Goal: Navigation & Orientation: Find specific page/section

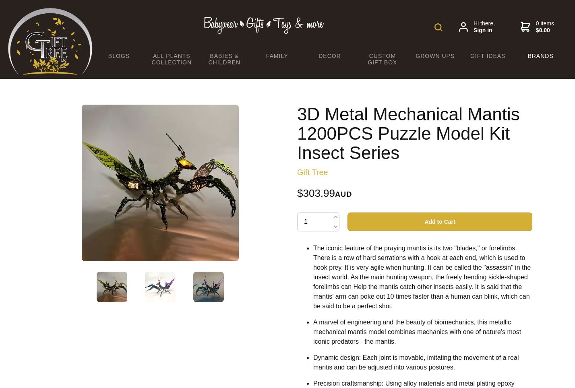
click at [543, 55] on link "Brands" at bounding box center [540, 55] width 53 height 17
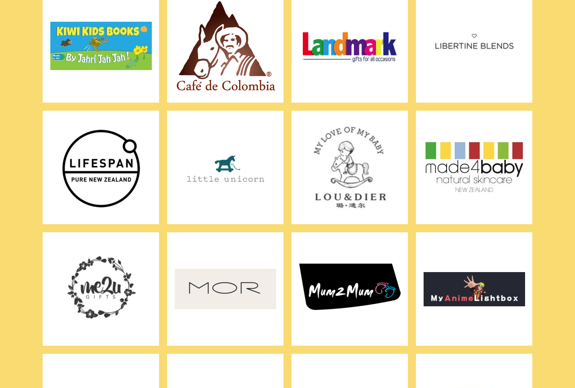
scroll to position [1317, 0]
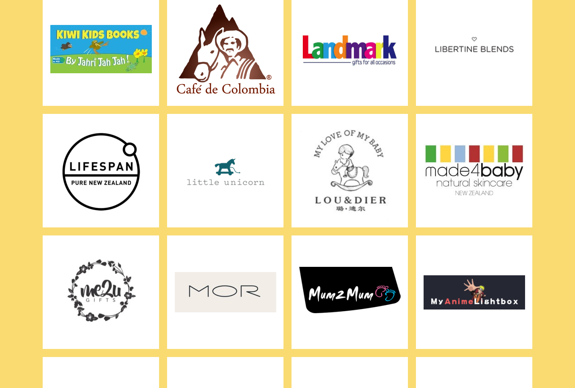
click at [124, 56] on img at bounding box center [100, 49] width 101 height 101
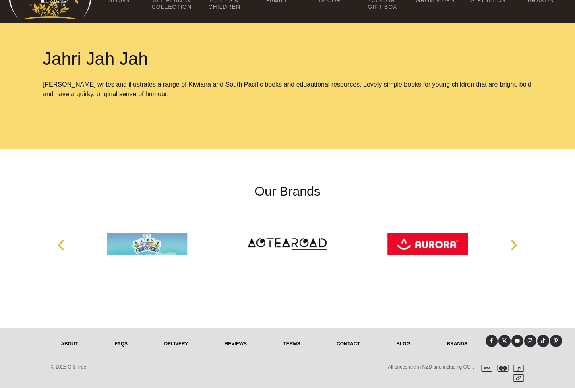
scroll to position [56, 0]
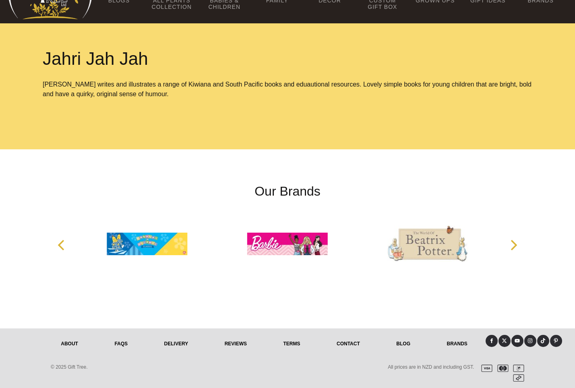
click at [516, 243] on icon "Next" at bounding box center [512, 245] width 10 height 10
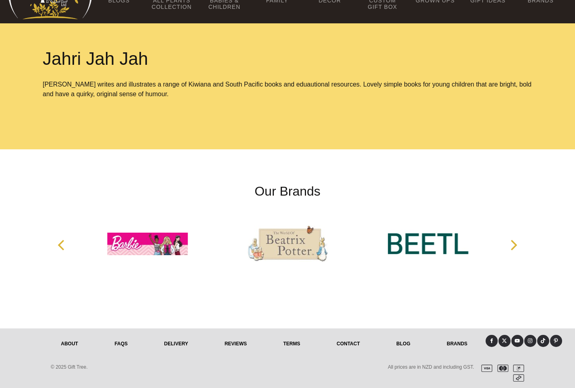
click at [516, 243] on icon "Next" at bounding box center [512, 245] width 10 height 10
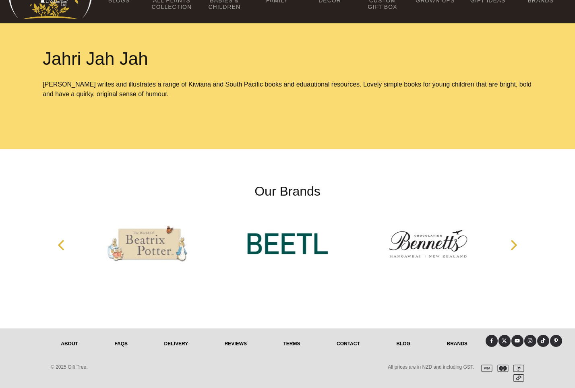
click at [516, 243] on icon "Next" at bounding box center [512, 245] width 10 height 10
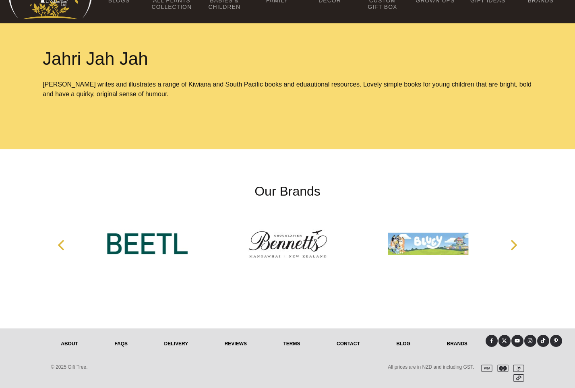
click at [516, 243] on icon "Next" at bounding box center [512, 245] width 10 height 10
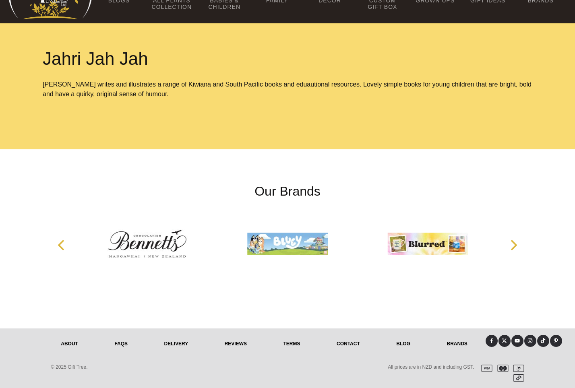
click at [516, 243] on icon "Next" at bounding box center [512, 245] width 10 height 10
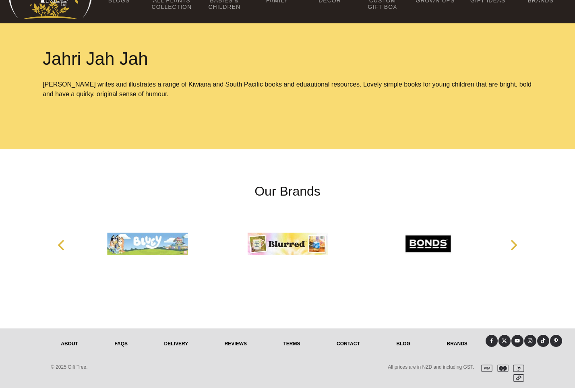
click at [516, 243] on icon "Next" at bounding box center [512, 245] width 10 height 10
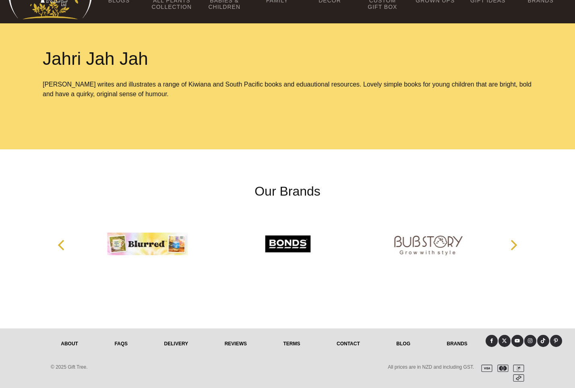
click at [516, 242] on icon "Next" at bounding box center [512, 245] width 10 height 10
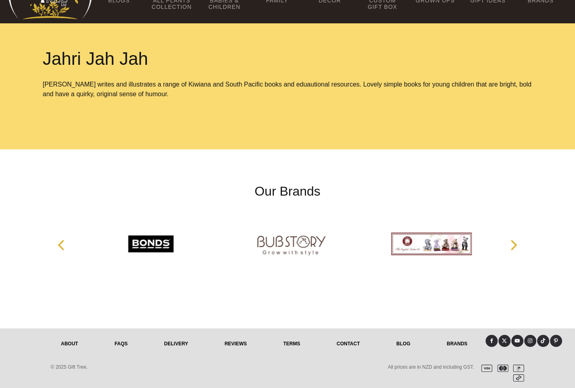
click at [516, 242] on icon "Next" at bounding box center [512, 245] width 10 height 10
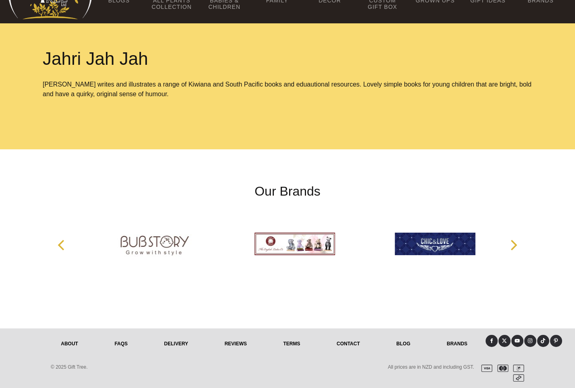
click at [516, 242] on icon "Next" at bounding box center [512, 245] width 10 height 10
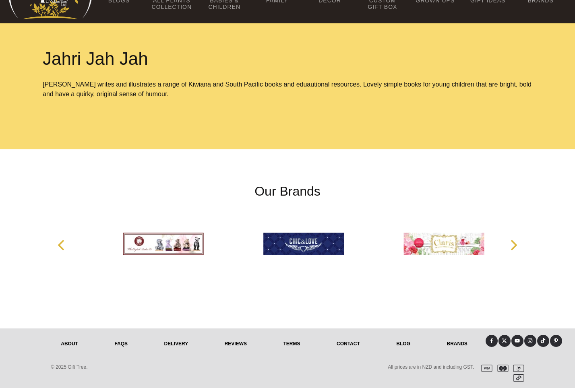
click at [516, 242] on icon "Next" at bounding box center [512, 245] width 10 height 10
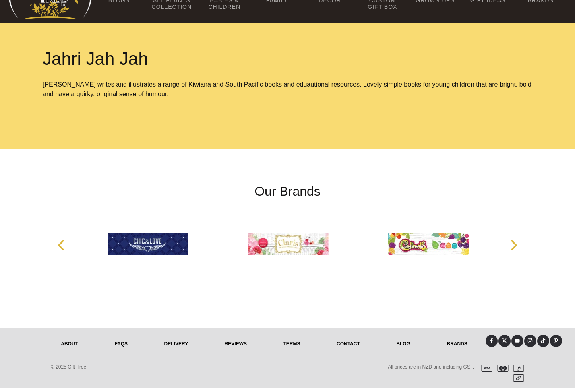
click at [516, 242] on icon "Next" at bounding box center [512, 245] width 10 height 10
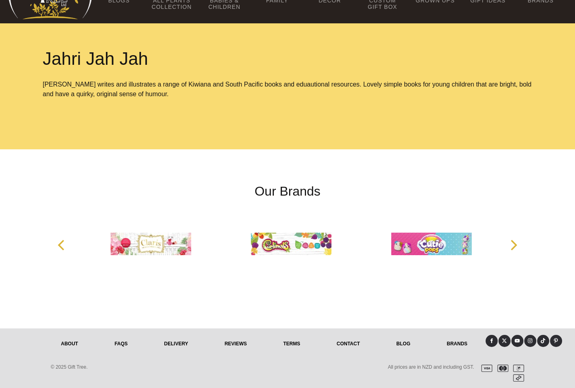
click at [516, 242] on icon "Next" at bounding box center [512, 245] width 10 height 10
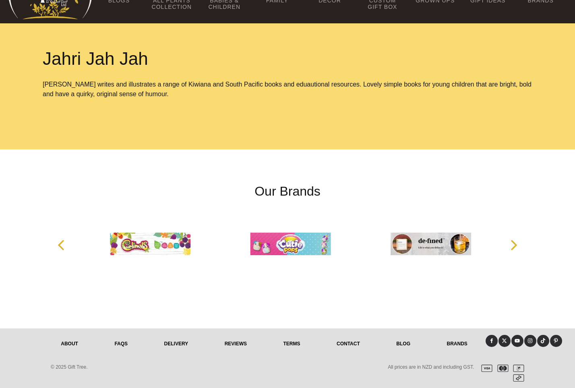
click at [516, 242] on icon "Next" at bounding box center [512, 245] width 10 height 10
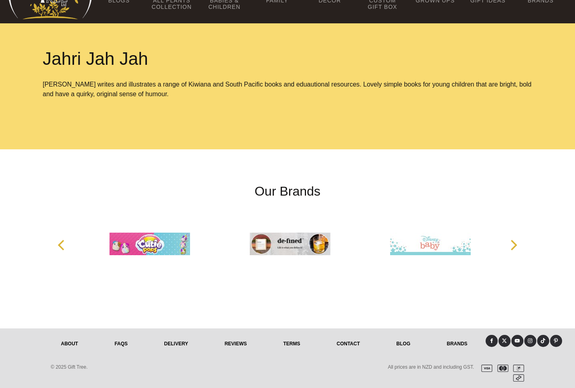
click at [516, 242] on icon "Next" at bounding box center [512, 245] width 10 height 10
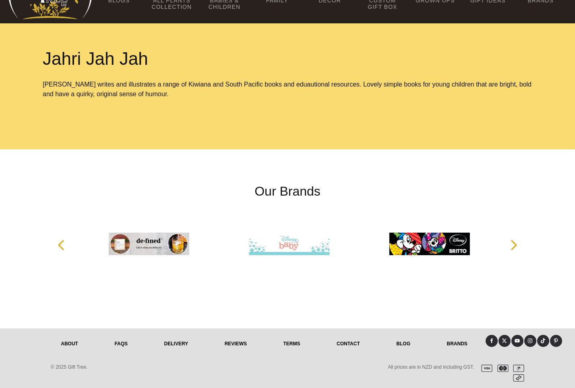
click at [516, 242] on icon "Next" at bounding box center [512, 245] width 10 height 10
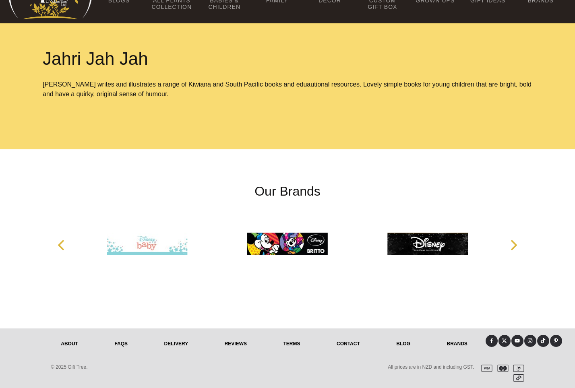
click at [516, 242] on icon "Next" at bounding box center [512, 245] width 10 height 10
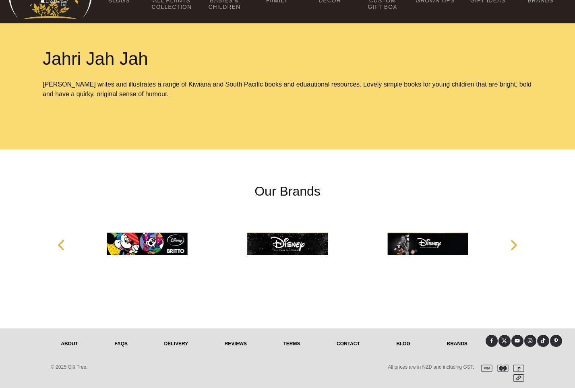
click at [516, 242] on icon "Next" at bounding box center [512, 245] width 10 height 10
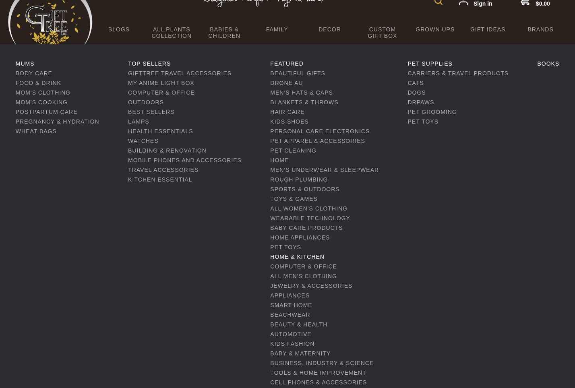
scroll to position [27, 0]
click at [287, 254] on link "Home & Kitchen" at bounding box center [297, 256] width 54 height 6
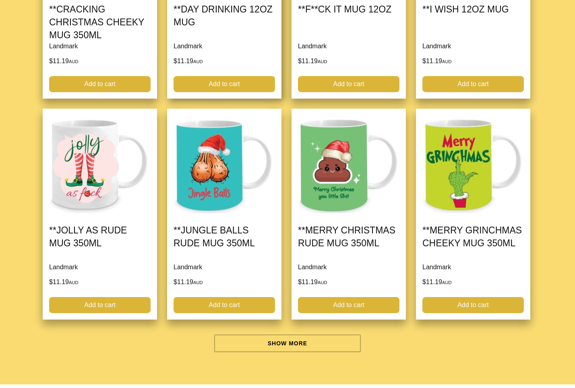
scroll to position [2226, 0]
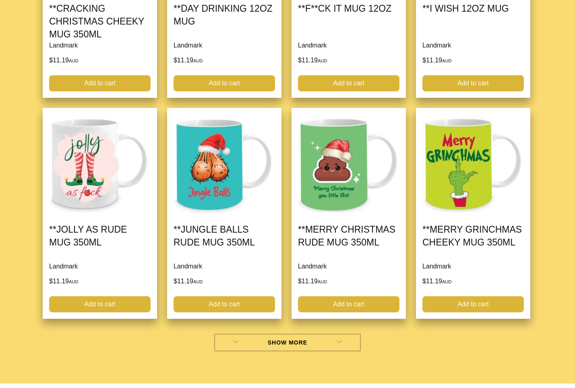
click at [271, 338] on link "Show More" at bounding box center [287, 343] width 147 height 18
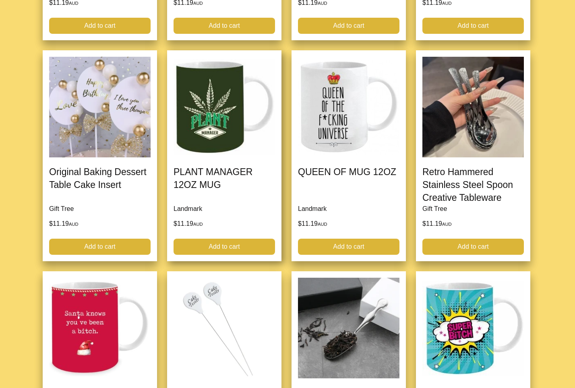
scroll to position [4272, 0]
